Goal: Task Accomplishment & Management: Complete application form

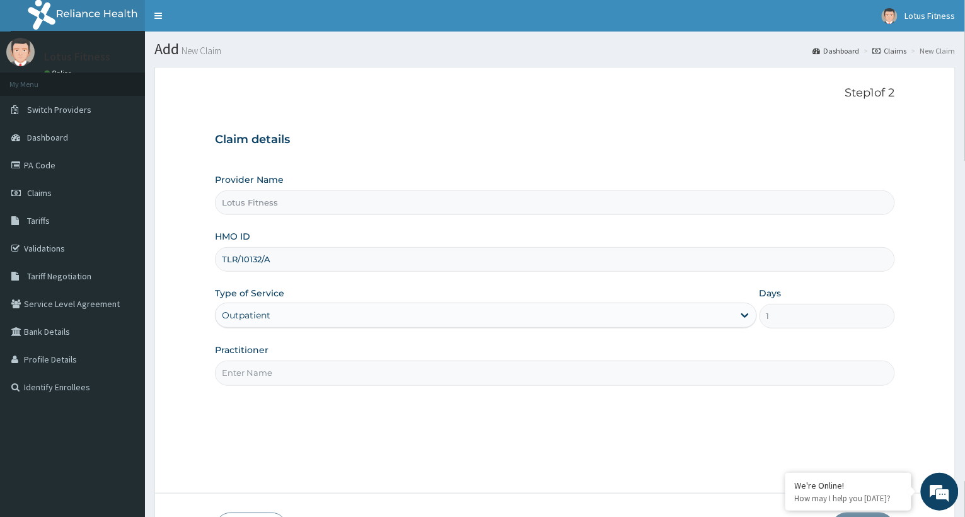
click at [287, 266] on input "TLR/10132/A" at bounding box center [555, 259] width 680 height 25
click at [745, 313] on div "Outpatient" at bounding box center [486, 314] width 542 height 25
click at [741, 313] on div "Outpatient" at bounding box center [486, 314] width 542 height 25
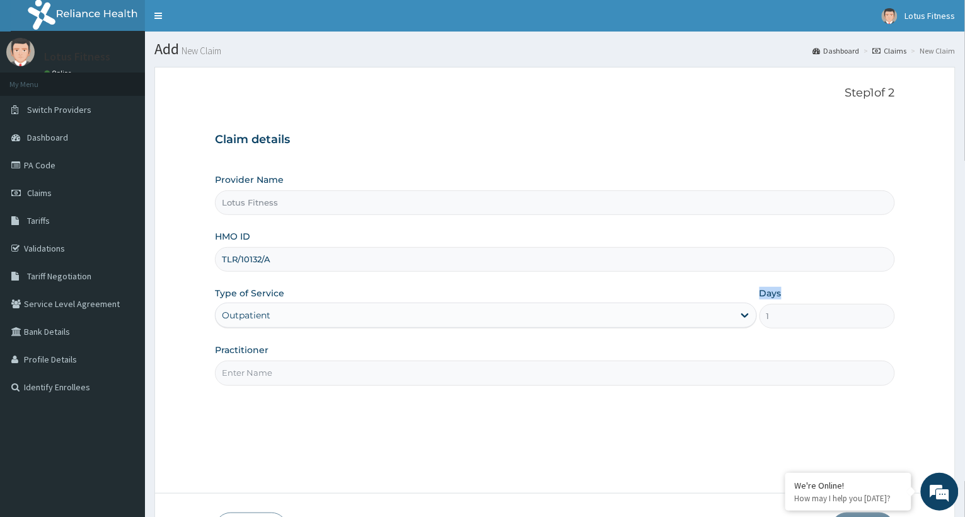
click at [741, 313] on div "Outpatient" at bounding box center [486, 314] width 542 height 25
click at [294, 279] on div "Provider Name Lotus Fitness HMO ID TLR/10132/A Type of Service Outpatient Days …" at bounding box center [555, 279] width 680 height 212
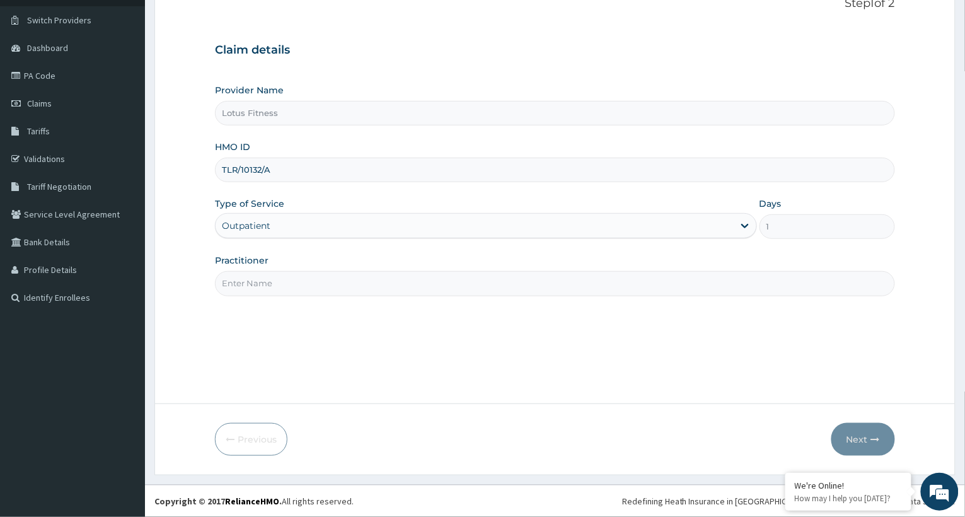
click at [745, 222] on div "Outpatient" at bounding box center [486, 225] width 542 height 25
click at [745, 226] on div "Outpatient" at bounding box center [486, 225] width 542 height 25
click at [745, 230] on div "Outpatient" at bounding box center [486, 225] width 542 height 25
click at [742, 231] on div "Outpatient" at bounding box center [486, 225] width 542 height 25
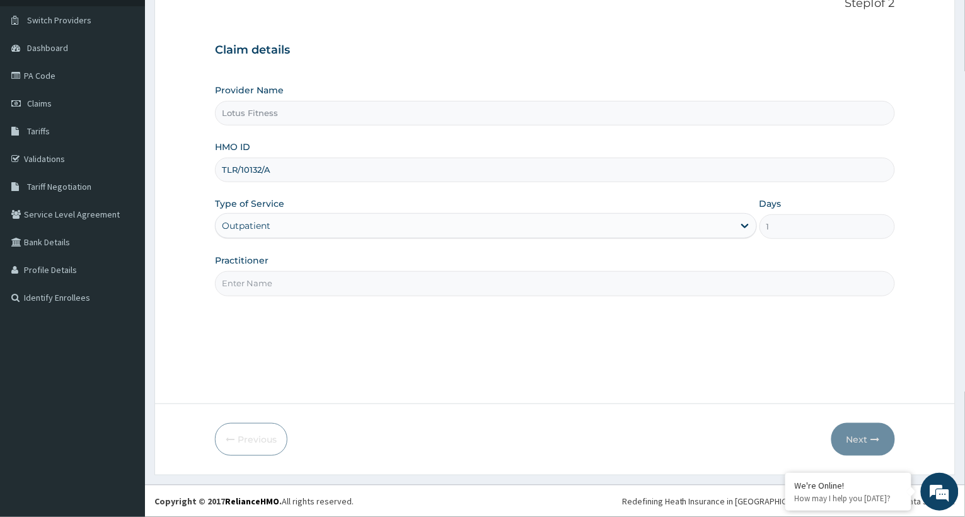
click at [745, 218] on div "Outpatient" at bounding box center [486, 225] width 542 height 25
click at [745, 229] on div "Outpatient" at bounding box center [486, 225] width 542 height 25
click at [244, 288] on input "Practitioner" at bounding box center [555, 283] width 680 height 25
type input "GYM"
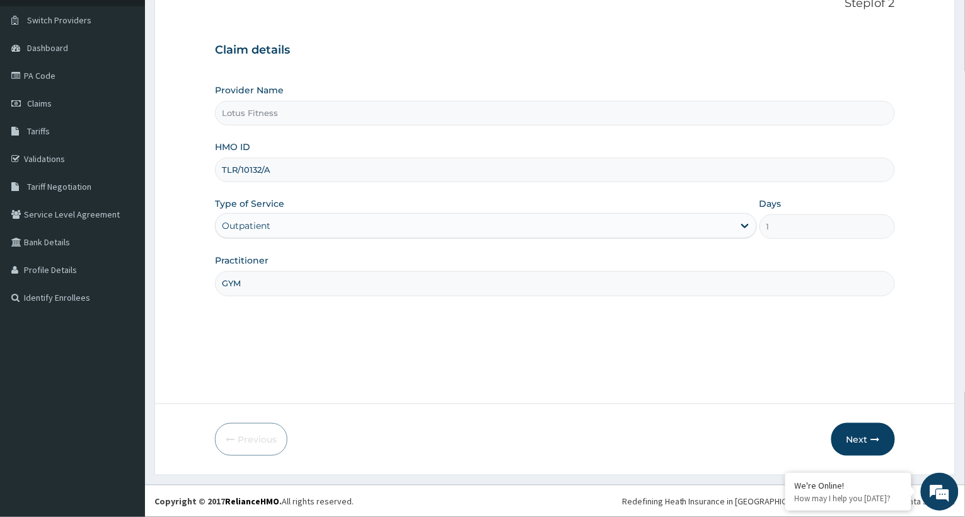
click at [265, 230] on div "Outpatient" at bounding box center [486, 225] width 542 height 25
click at [263, 223] on div "Outpatient" at bounding box center [486, 225] width 542 height 25
click at [741, 224] on div "Outpatient" at bounding box center [486, 225] width 542 height 25
click at [744, 224] on div "Outpatient" at bounding box center [486, 225] width 542 height 25
click at [860, 438] on button "Next" at bounding box center [863, 439] width 64 height 33
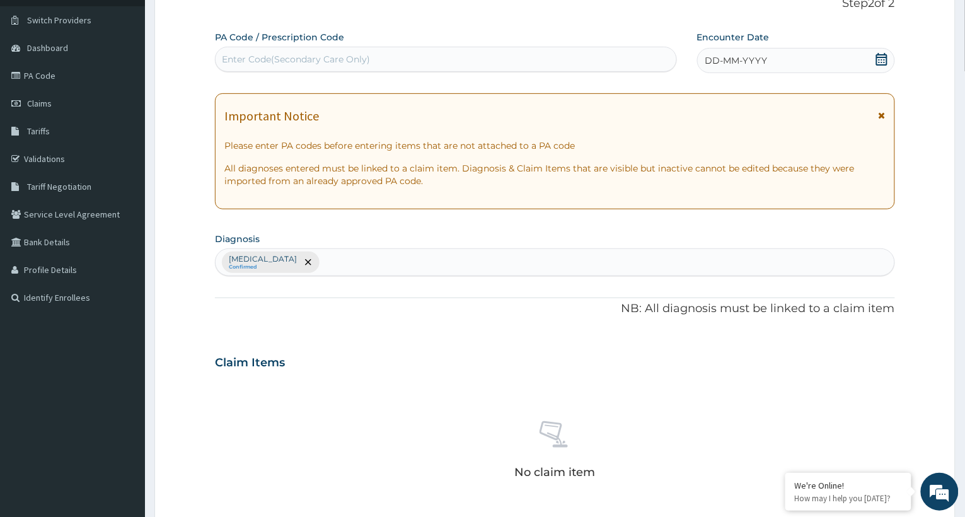
click at [281, 55] on div "Enter Code(Secondary Care Only)" at bounding box center [296, 59] width 148 height 13
click at [51, 94] on link "Claims" at bounding box center [72, 103] width 145 height 28
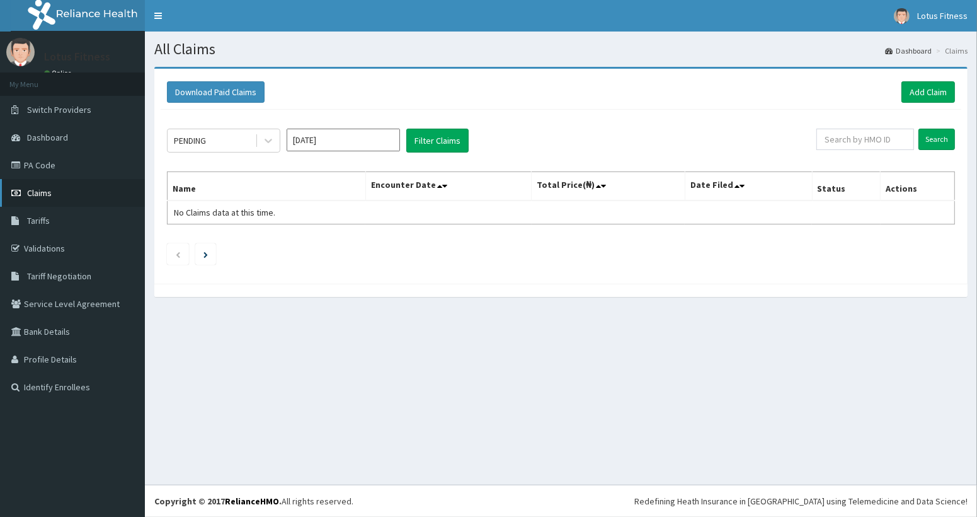
click at [43, 189] on span "Claims" at bounding box center [39, 192] width 25 height 11
click at [925, 79] on div "Download Paid Claims Add Claim" at bounding box center [561, 92] width 801 height 35
click at [922, 87] on link "Add Claim" at bounding box center [929, 91] width 54 height 21
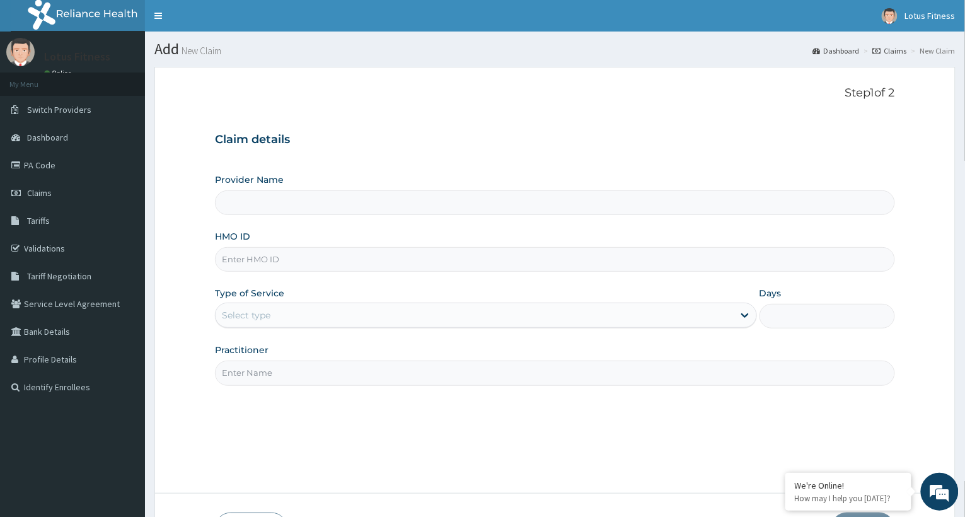
drag, startPoint x: 239, startPoint y: 261, endPoint x: 241, endPoint y: 269, distance: 7.8
click at [241, 269] on input "HMO ID" at bounding box center [555, 259] width 680 height 25
type input "Lotus Fitness"
type input "1"
click at [421, 254] on input "PWC/10401/A" at bounding box center [555, 259] width 680 height 25
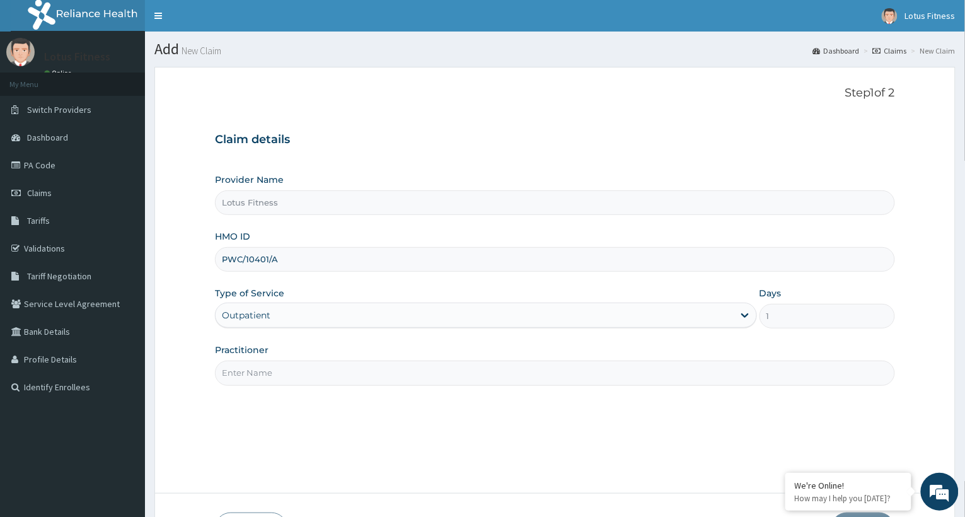
click at [421, 261] on input "PWC/10401/A" at bounding box center [555, 259] width 680 height 25
type input "PWC/10401/A"
click at [240, 369] on input "Practitioner" at bounding box center [555, 372] width 680 height 25
type input "GYM"
click at [745, 316] on div "Outpatient" at bounding box center [486, 314] width 542 height 25
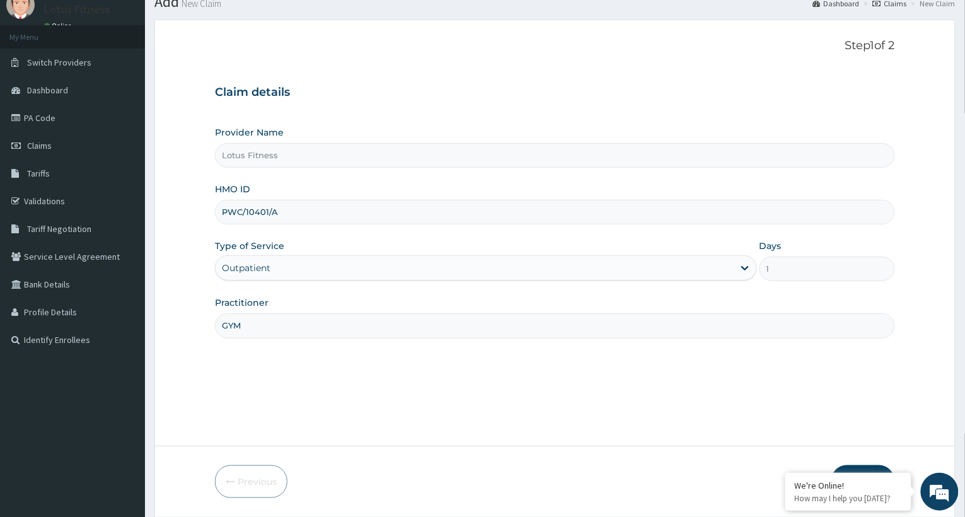
scroll to position [89, 0]
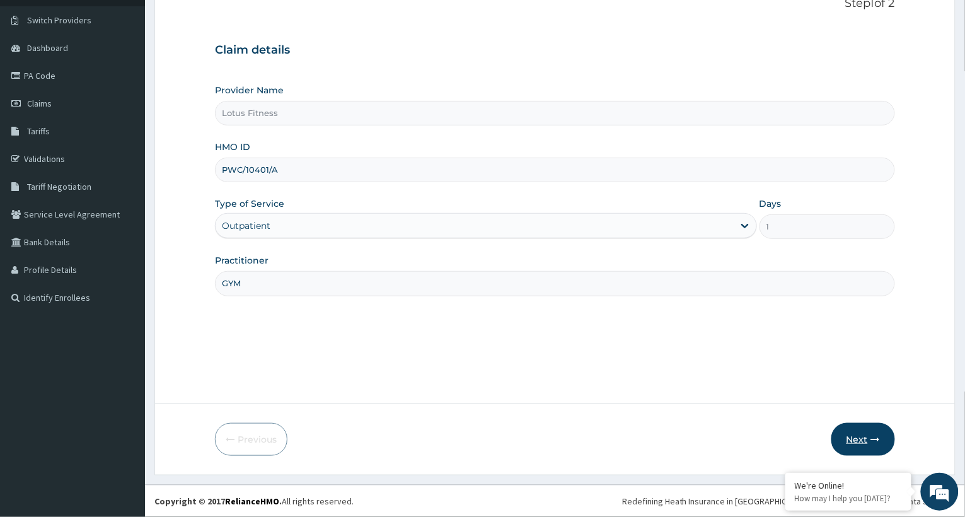
click at [856, 435] on button "Next" at bounding box center [863, 439] width 64 height 33
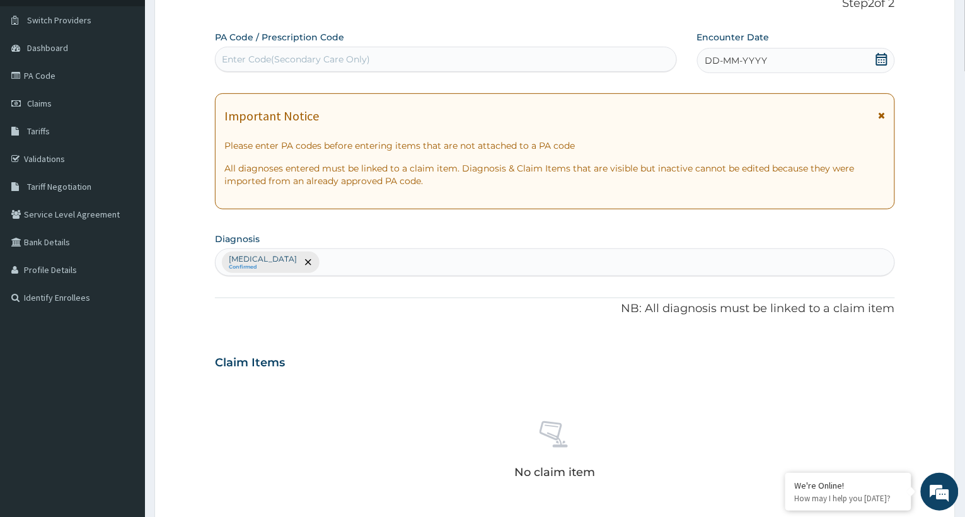
click at [276, 55] on div "Enter Code(Secondary Care Only)" at bounding box center [296, 59] width 148 height 13
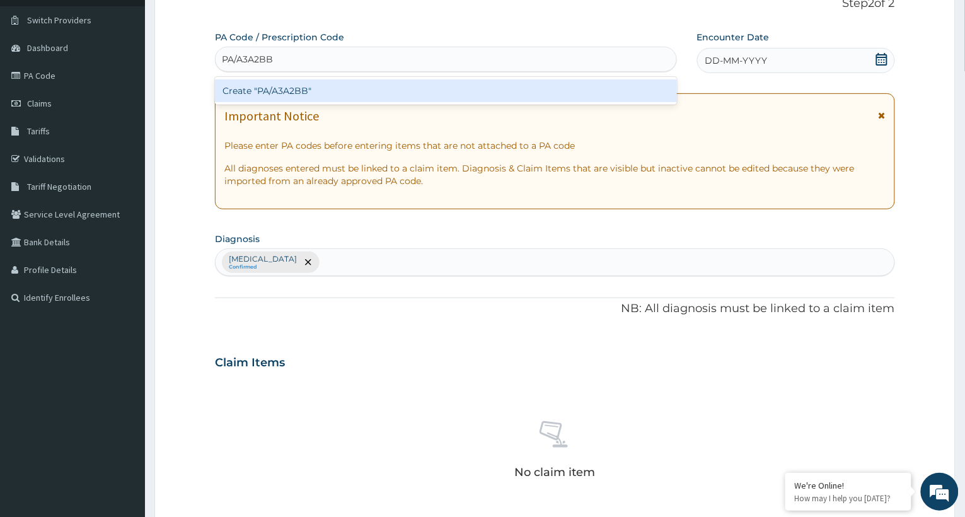
type input "PA/A3A2BB"
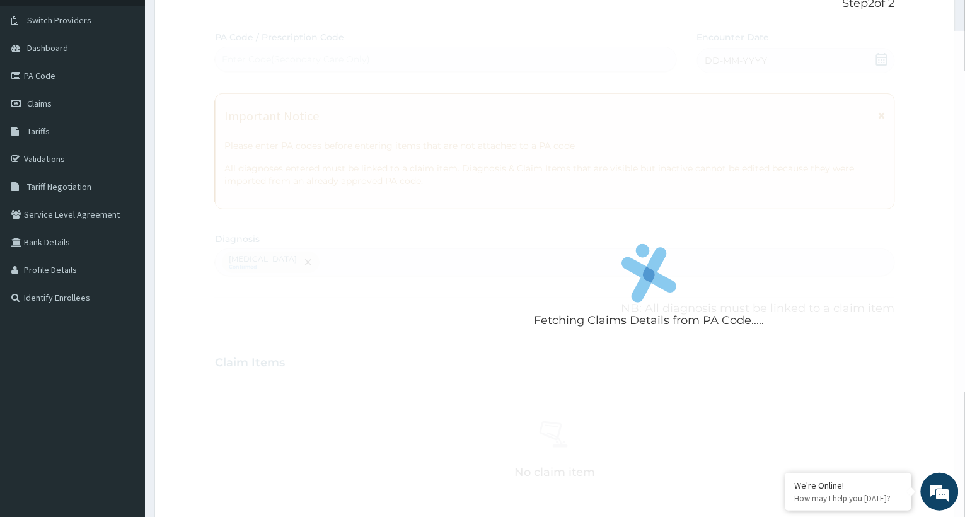
click at [880, 62] on div "Fetching Claims Details from PA Code..... PA Code / Prescription Code Enter Cod…" at bounding box center [555, 359] width 680 height 656
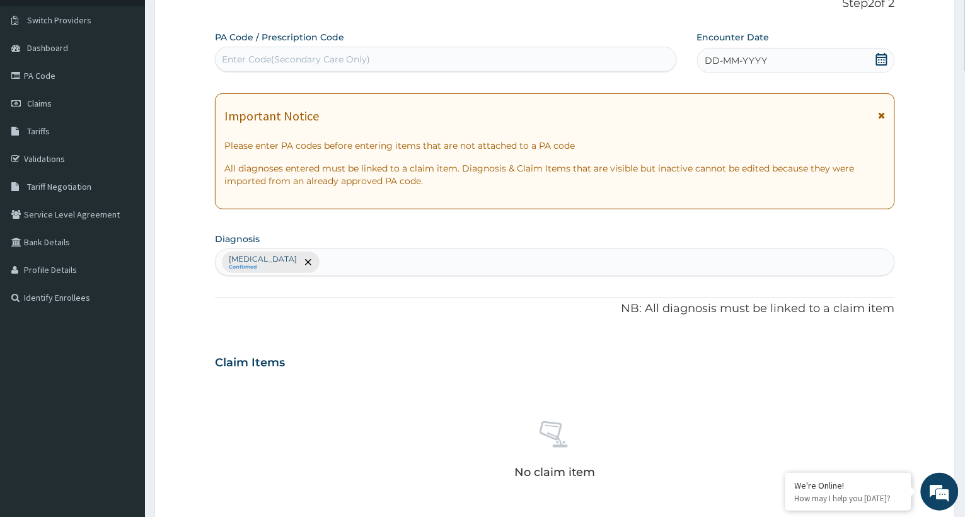
click at [785, 56] on div "DD-MM-YYYY" at bounding box center [796, 60] width 198 height 25
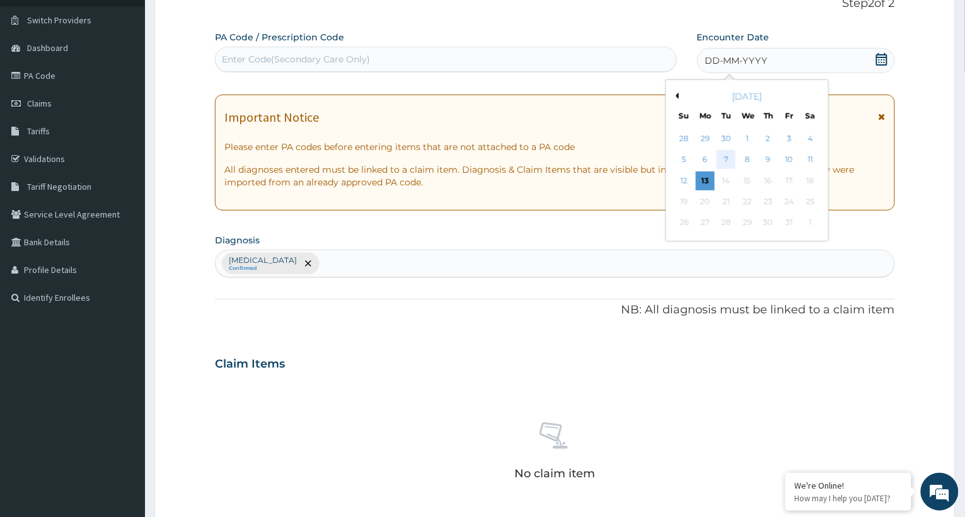
click at [727, 154] on div "7" at bounding box center [725, 160] width 19 height 19
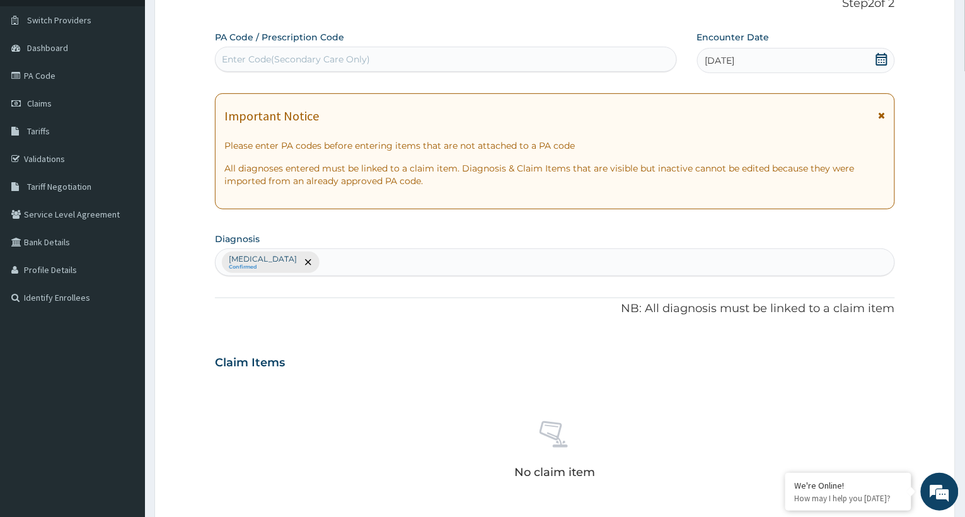
click at [287, 59] on div "Enter Code(Secondary Care Only)" at bounding box center [296, 59] width 148 height 13
type input "PA/A3AZBB"
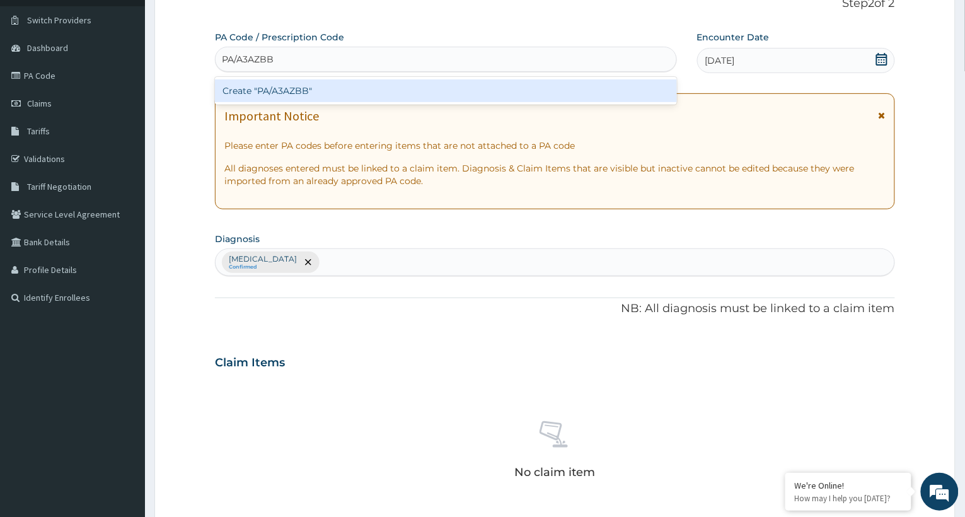
click at [291, 87] on div "Create "PA/A3AZBB"" at bounding box center [446, 90] width 462 height 23
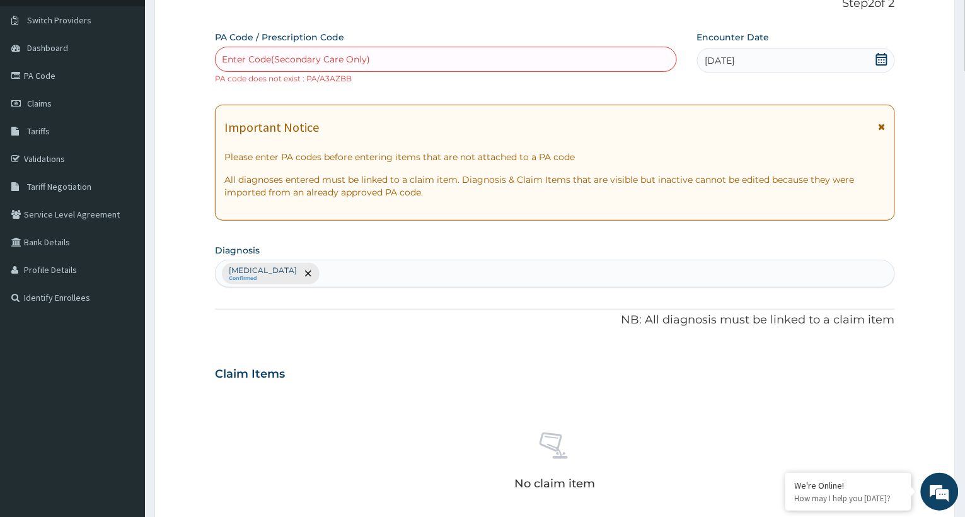
click at [384, 57] on div "Enter Code(Secondary Care Only)" at bounding box center [445, 59] width 461 height 20
click at [301, 55] on div "Enter Code(Secondary Care Only)" at bounding box center [296, 59] width 148 height 13
click at [377, 60] on div "Enter Code(Secondary Care Only)" at bounding box center [445, 59] width 461 height 20
click at [55, 101] on link "Claims" at bounding box center [72, 103] width 145 height 28
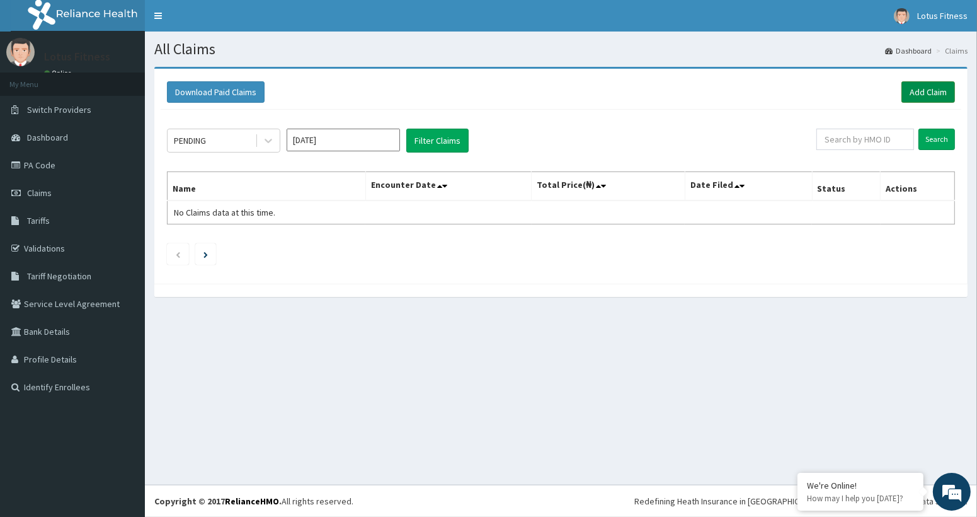
click at [921, 83] on link "Add Claim" at bounding box center [929, 91] width 54 height 21
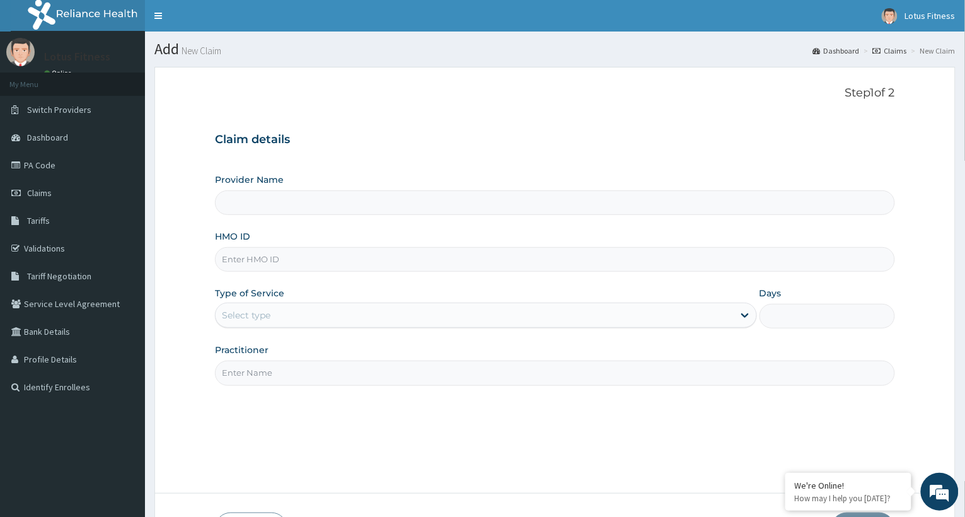
drag, startPoint x: 313, startPoint y: 262, endPoint x: 330, endPoint y: 251, distance: 19.6
click at [321, 257] on input "HMO ID" at bounding box center [555, 259] width 680 height 25
type input "Lotus Fitness"
type input "1"
type input "DEL/10012/A"
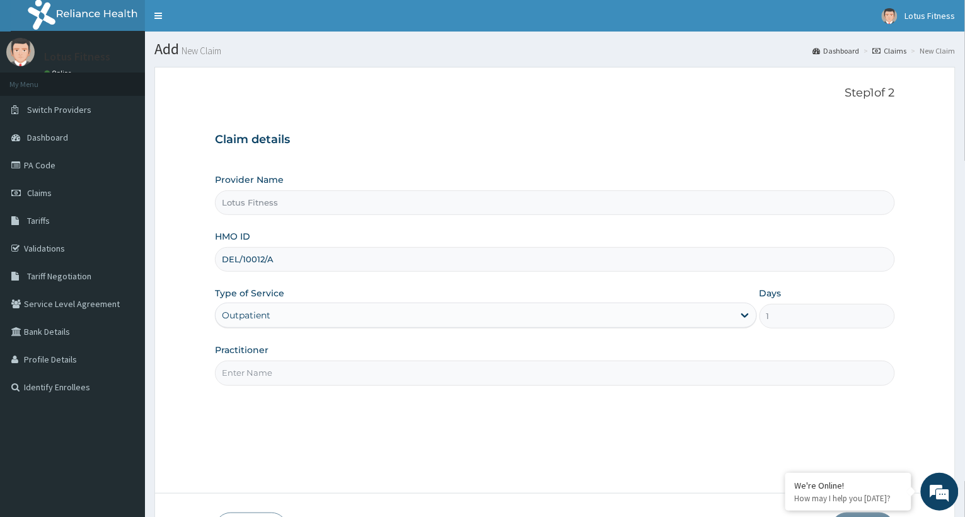
click at [241, 373] on input "Practitioner" at bounding box center [555, 372] width 680 height 25
type input "GYM"
click at [744, 318] on div "Outpatient" at bounding box center [486, 314] width 542 height 25
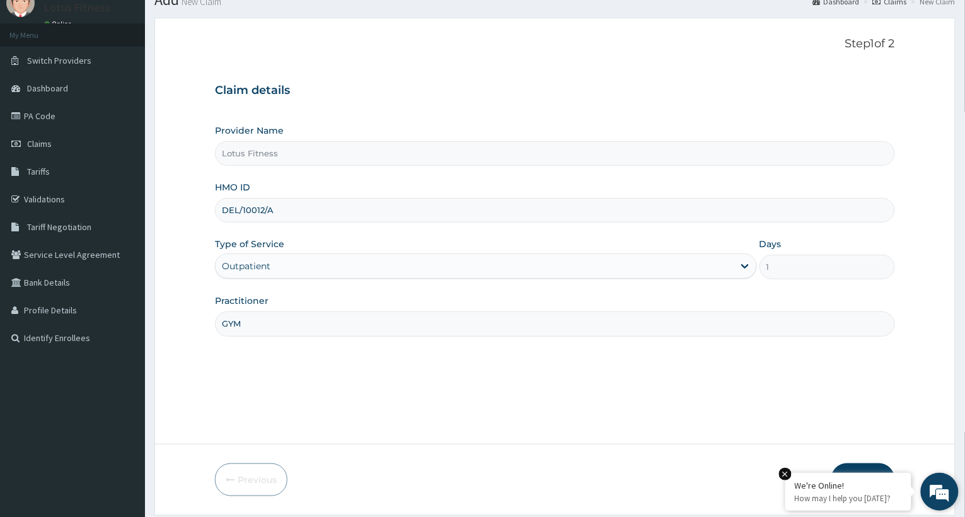
scroll to position [89, 0]
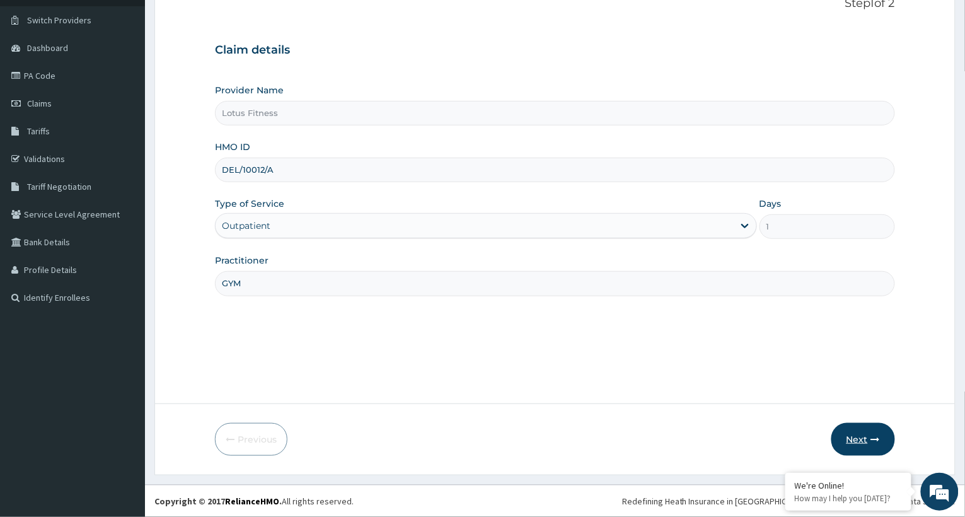
click at [854, 435] on button "Next" at bounding box center [863, 439] width 64 height 33
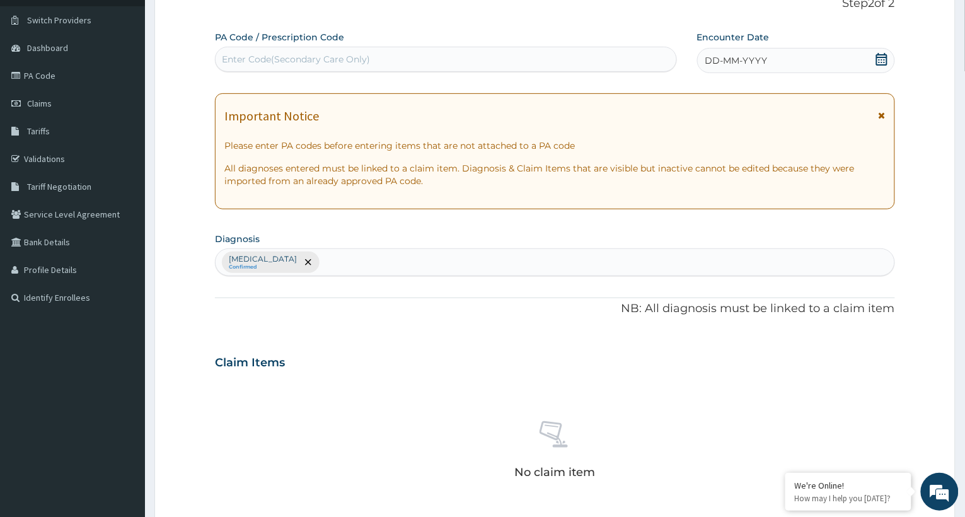
click at [294, 55] on div "Enter Code(Secondary Care Only)" at bounding box center [296, 59] width 148 height 13
type input "PA/8A6AA8"
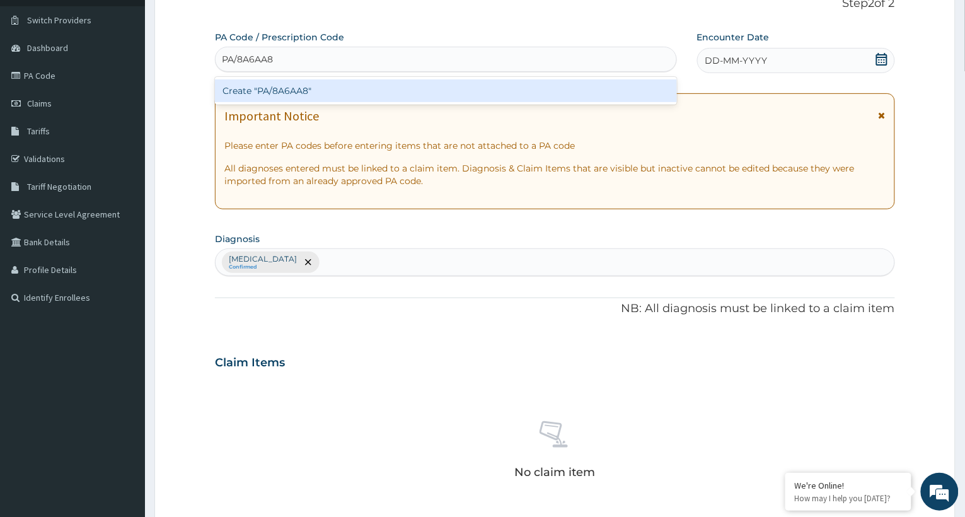
click at [321, 92] on div "Create "PA/8A6AA8"" at bounding box center [446, 90] width 462 height 23
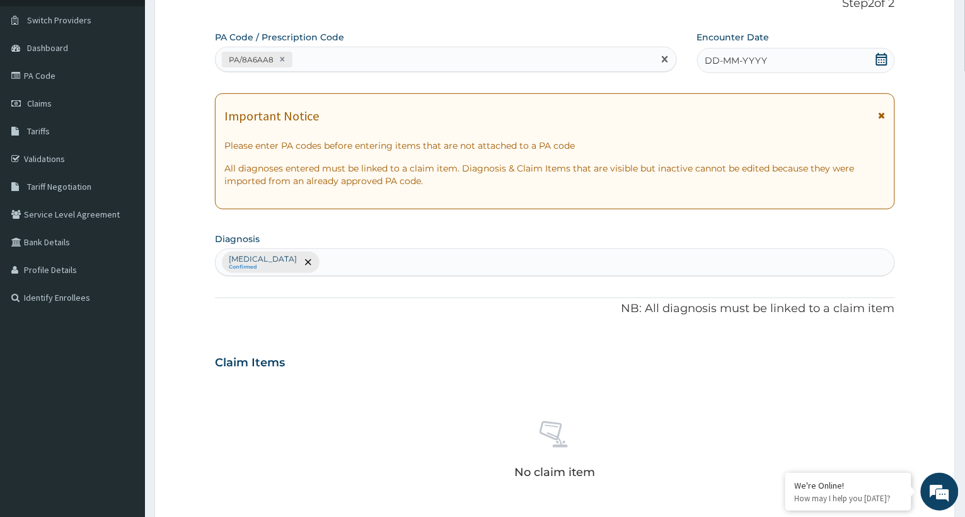
click at [807, 67] on div "DD-MM-YYYY" at bounding box center [796, 60] width 198 height 25
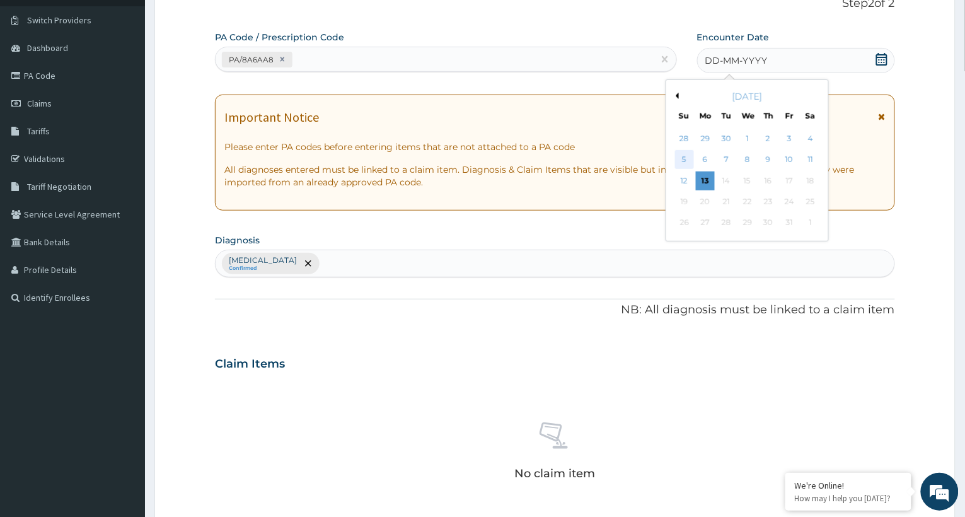
click at [684, 158] on div "5" at bounding box center [683, 160] width 19 height 19
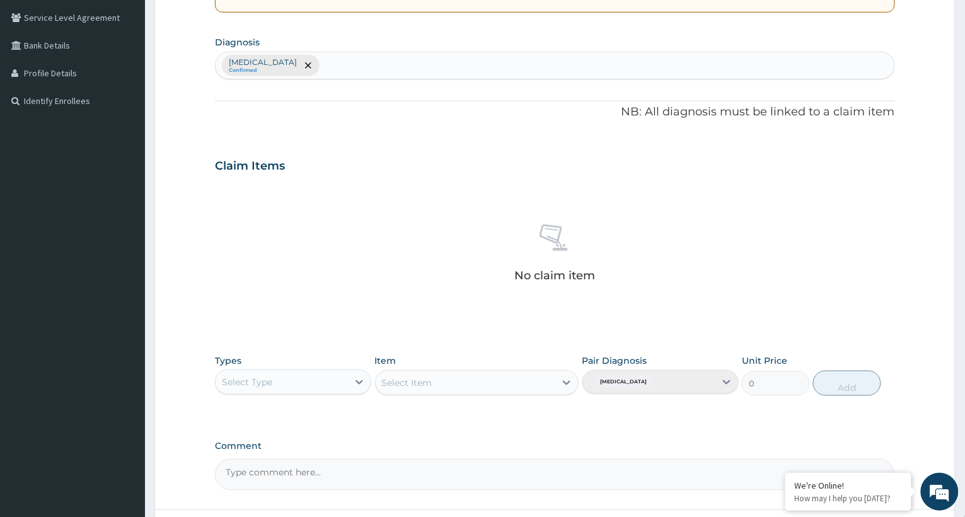
scroll to position [257, 0]
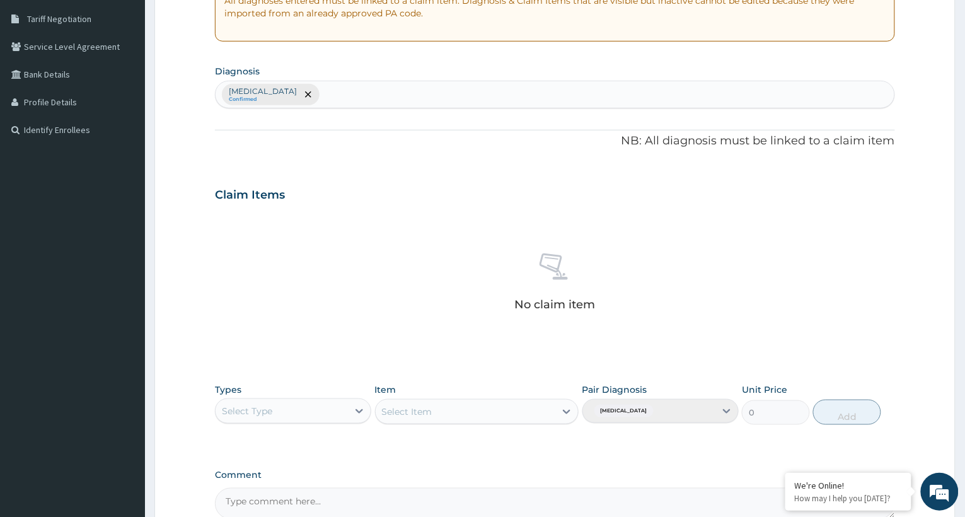
click at [288, 93] on div "[MEDICAL_DATA] Confirmed" at bounding box center [555, 95] width 680 height 28
click at [331, 95] on div "[MEDICAL_DATA] Confirmed" at bounding box center [555, 95] width 680 height 28
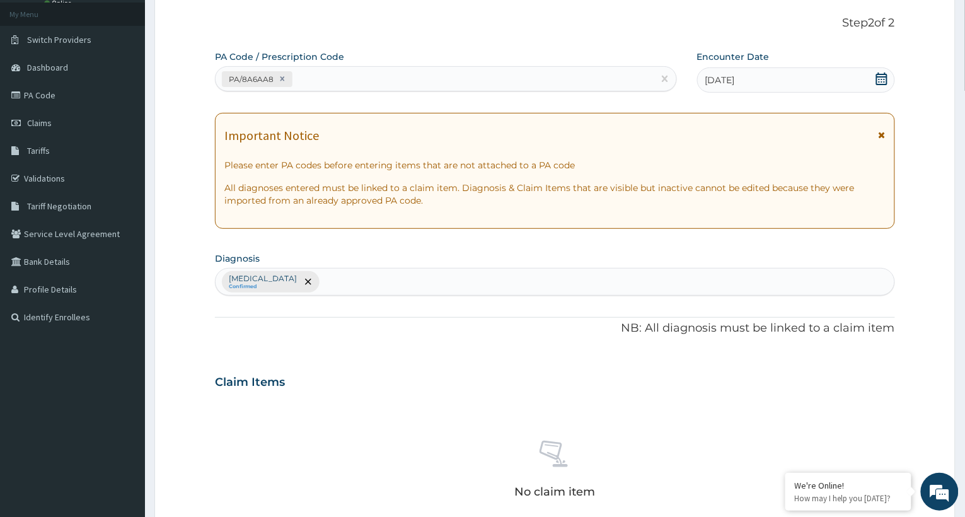
scroll to position [0, 0]
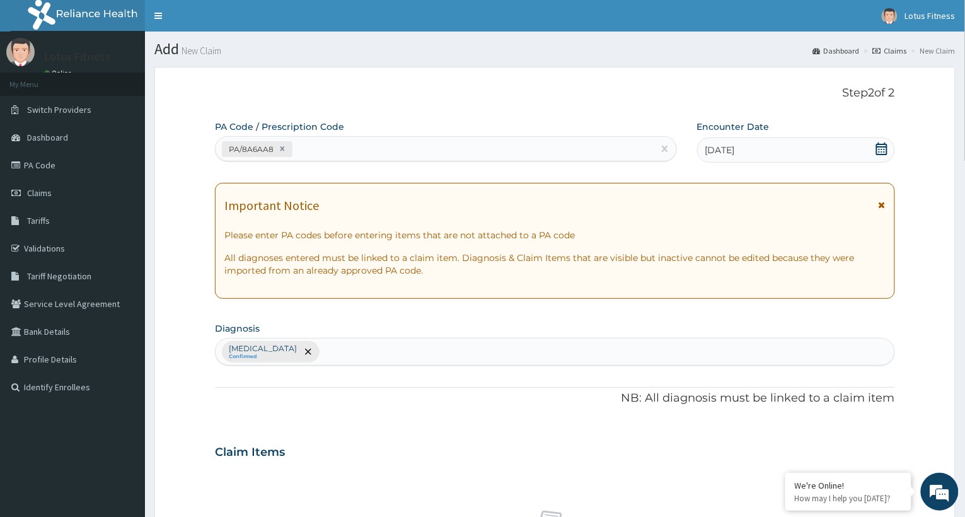
click at [381, 348] on div "[MEDICAL_DATA] Confirmed" at bounding box center [555, 352] width 680 height 28
click at [335, 353] on div "[MEDICAL_DATA] Confirmed" at bounding box center [555, 352] width 680 height 28
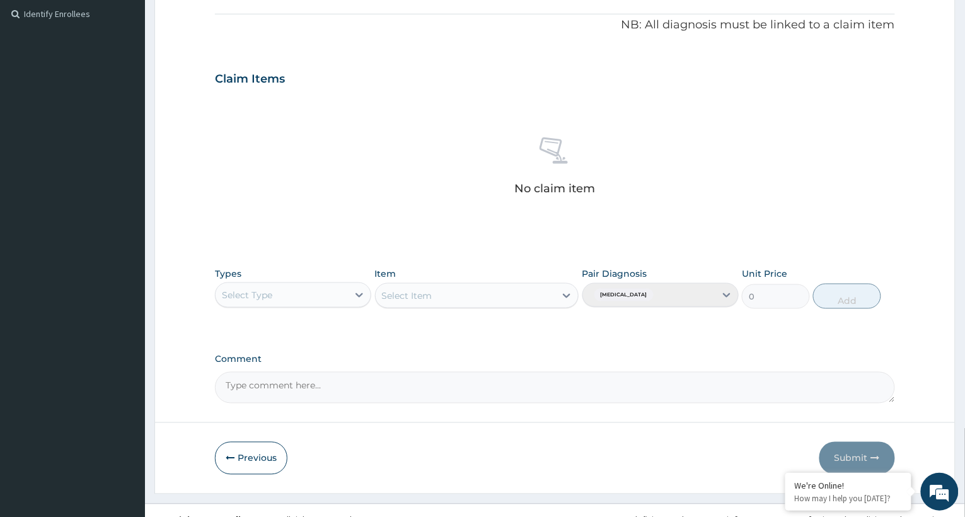
scroll to position [392, 0]
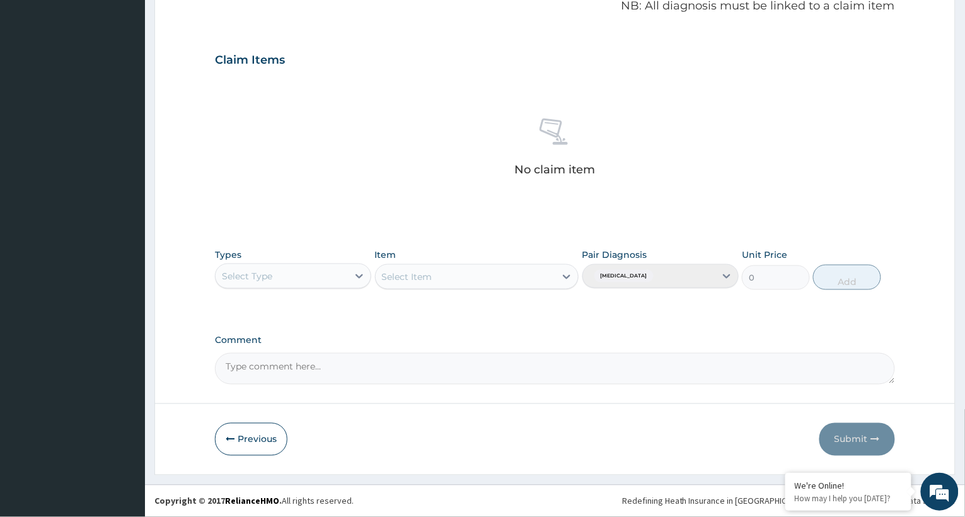
click at [254, 57] on h3 "Claim Items" at bounding box center [250, 61] width 70 height 14
click at [254, 64] on h3 "Claim Items" at bounding box center [250, 61] width 70 height 14
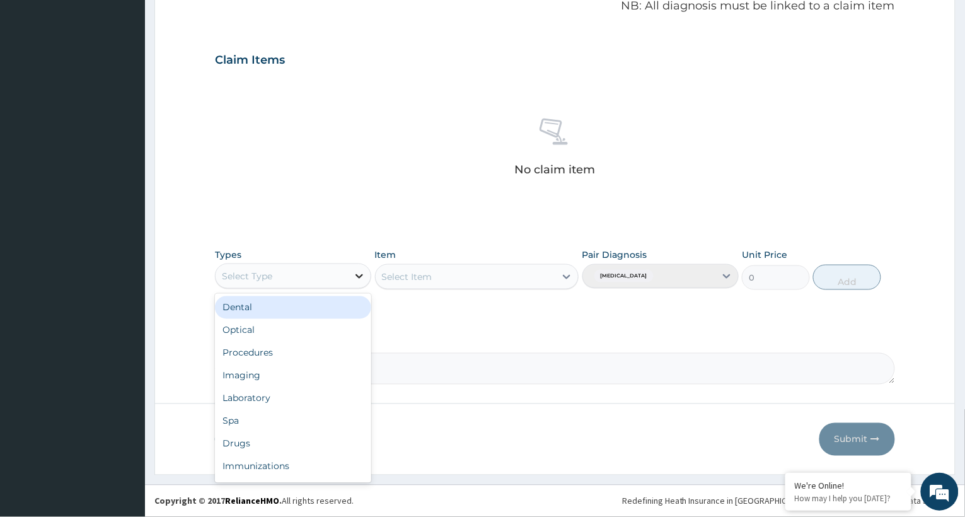
click at [361, 273] on icon at bounding box center [359, 276] width 13 height 13
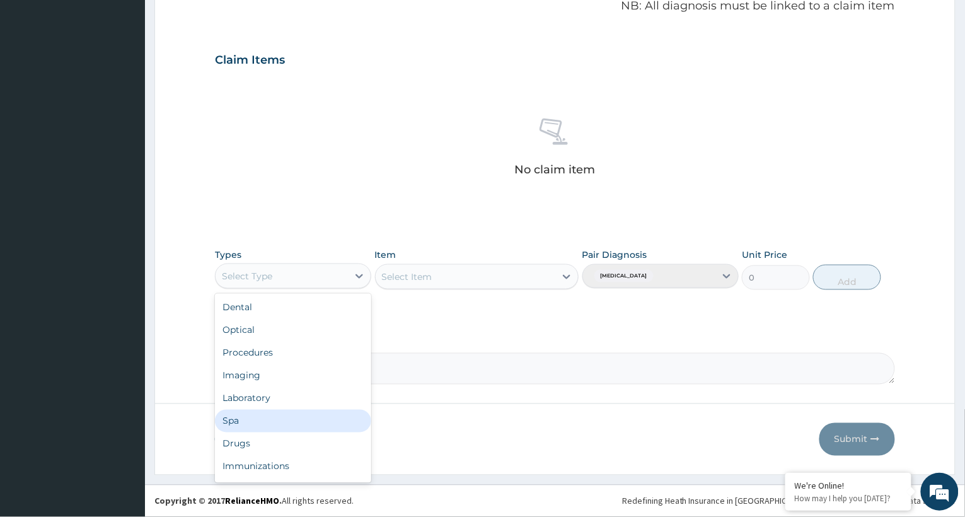
scroll to position [42, 0]
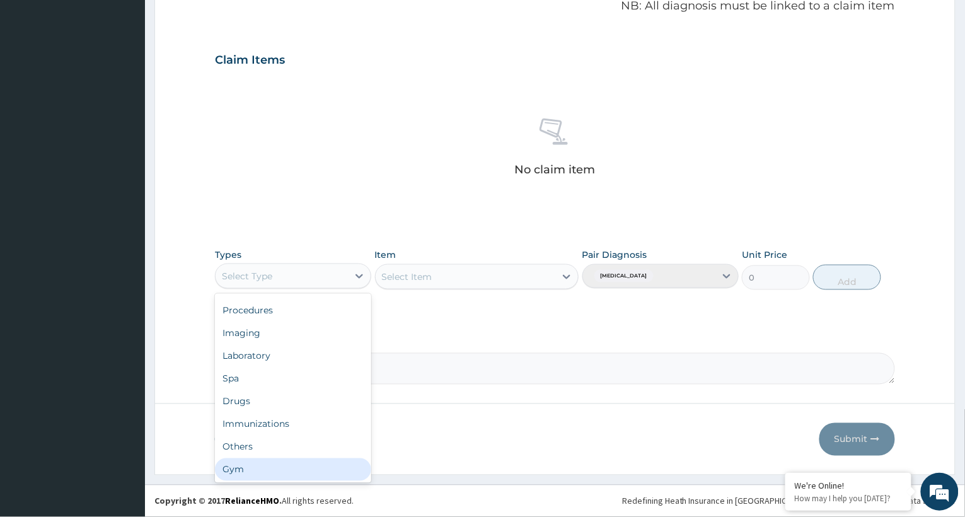
click at [253, 478] on div "Gym" at bounding box center [293, 469] width 156 height 23
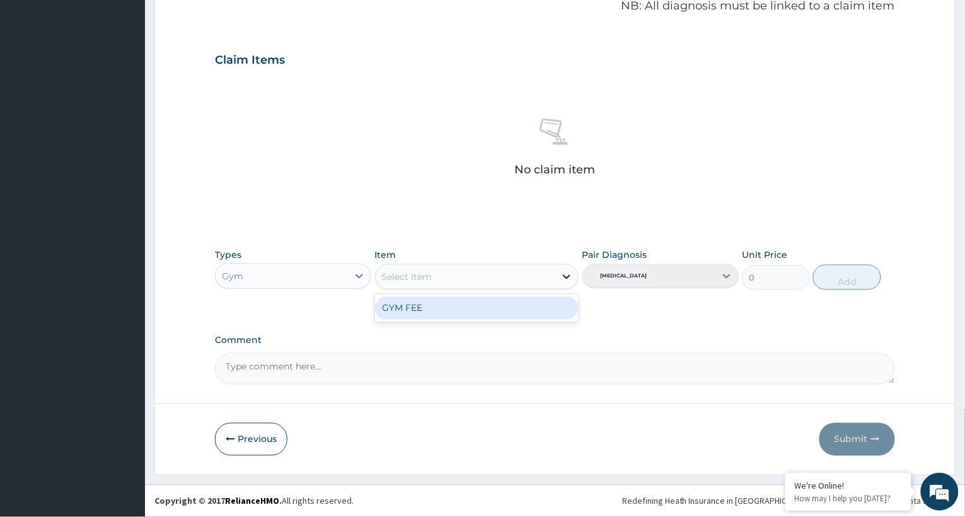
click at [566, 278] on icon at bounding box center [567, 277] width 8 height 4
click at [548, 301] on div "GYM FEE" at bounding box center [477, 308] width 204 height 23
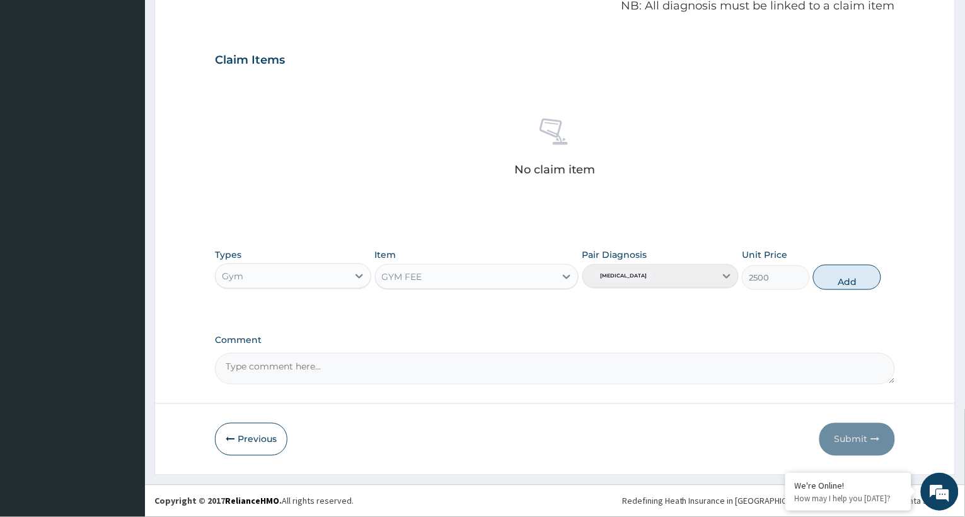
click at [722, 274] on div "Pair Diagnosis [MEDICAL_DATA]" at bounding box center [660, 269] width 156 height 42
click at [723, 275] on div "Pair Diagnosis [MEDICAL_DATA]" at bounding box center [660, 269] width 156 height 42
click at [848, 272] on button "Add" at bounding box center [847, 277] width 68 height 25
type input "0"
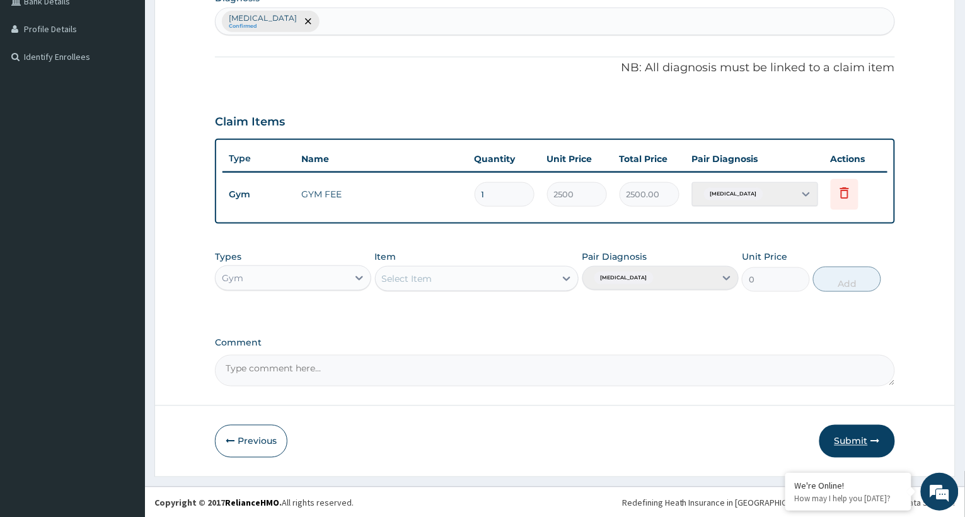
click at [859, 432] on button "Submit" at bounding box center [857, 441] width 76 height 33
